Goal: Information Seeking & Learning: Learn about a topic

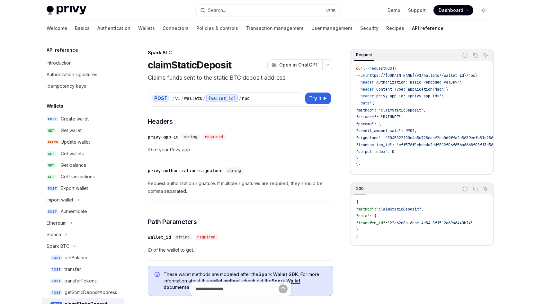
scroll to position [134, 0]
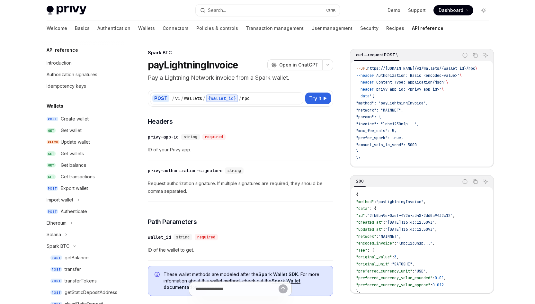
scroll to position [169, 0]
